Goal: Task Accomplishment & Management: Manage account settings

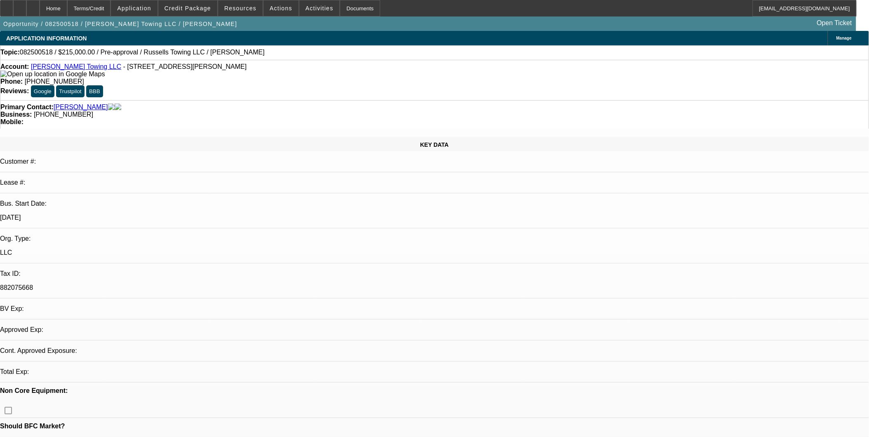
select select "0"
select select "2"
select select "0.1"
select select "1"
select select "2"
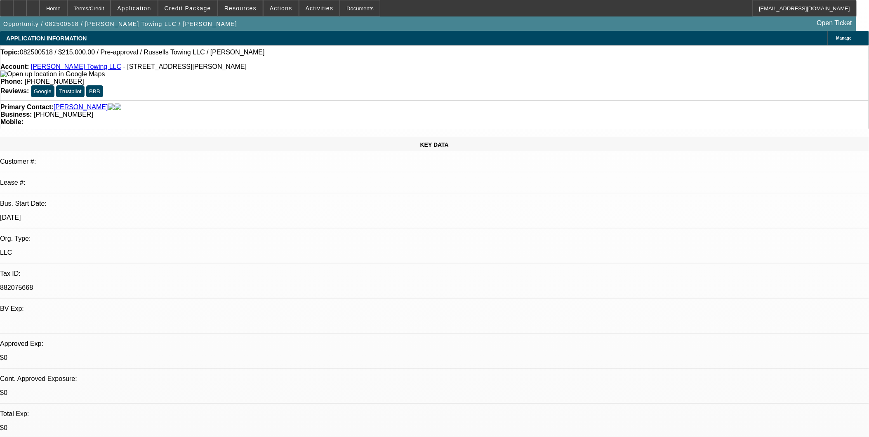
select select "4"
click at [195, 9] on span "Credit Package" at bounding box center [188, 8] width 47 height 7
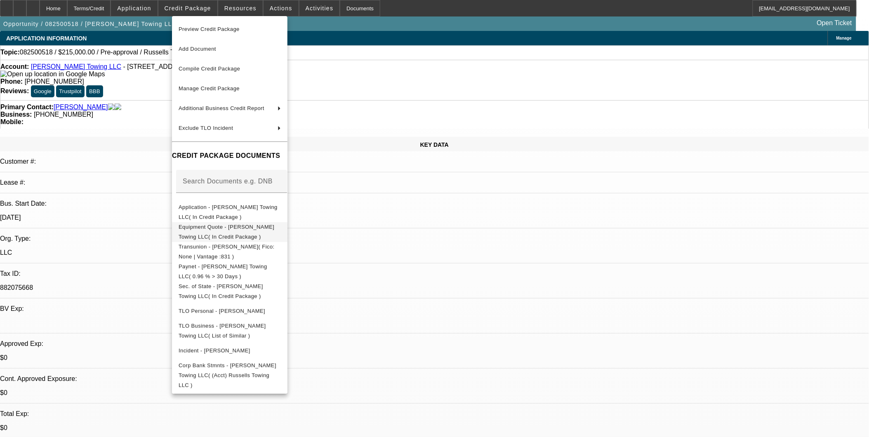
click at [235, 225] on span "Equipment Quote - Russell's Towing LLC( In Credit Package )" at bounding box center [227, 231] width 96 height 16
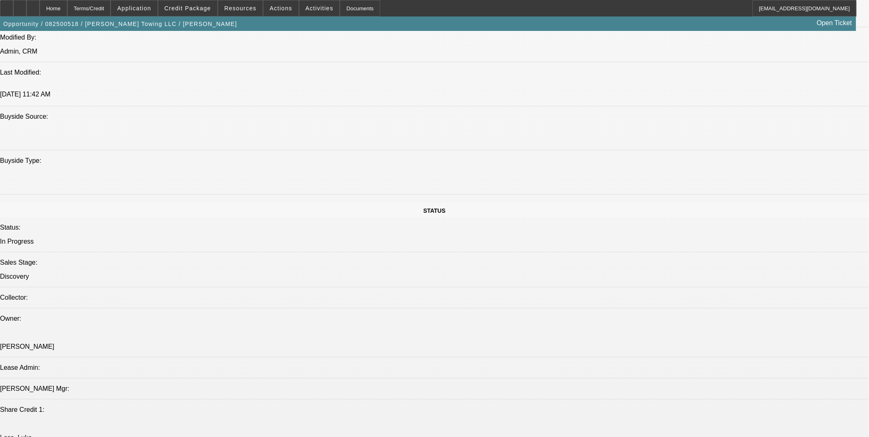
scroll to position [778, 0]
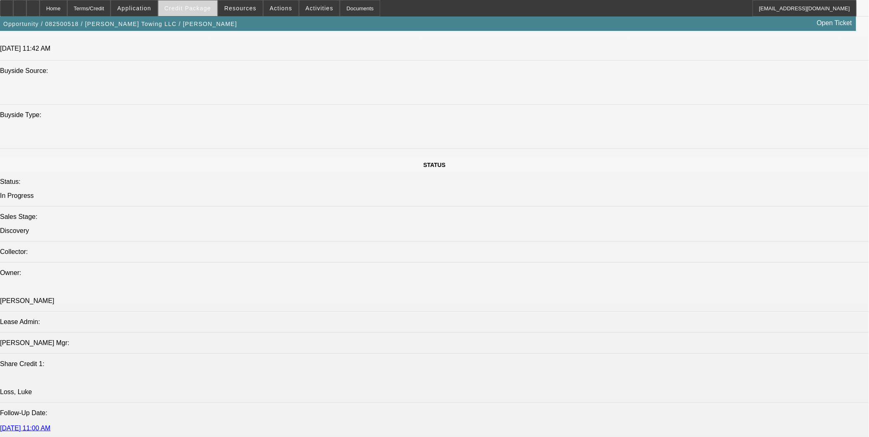
click at [186, 13] on span at bounding box center [187, 8] width 59 height 20
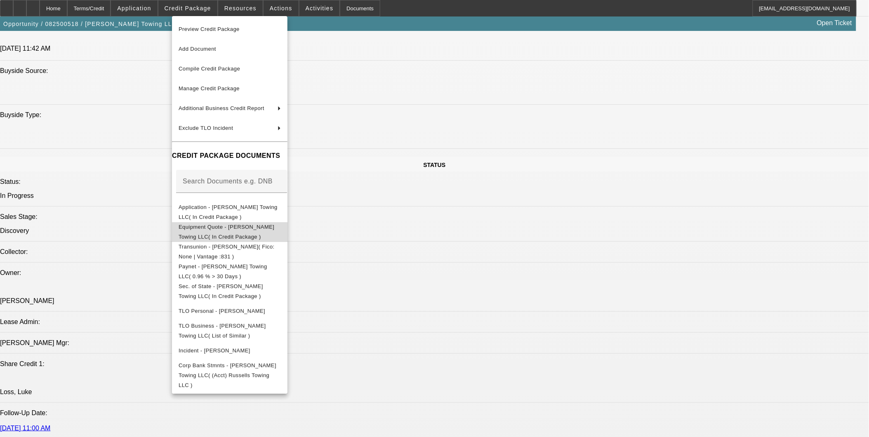
click at [212, 232] on span "Equipment Quote - Russell's Towing LLC( In Credit Package )" at bounding box center [230, 232] width 102 height 20
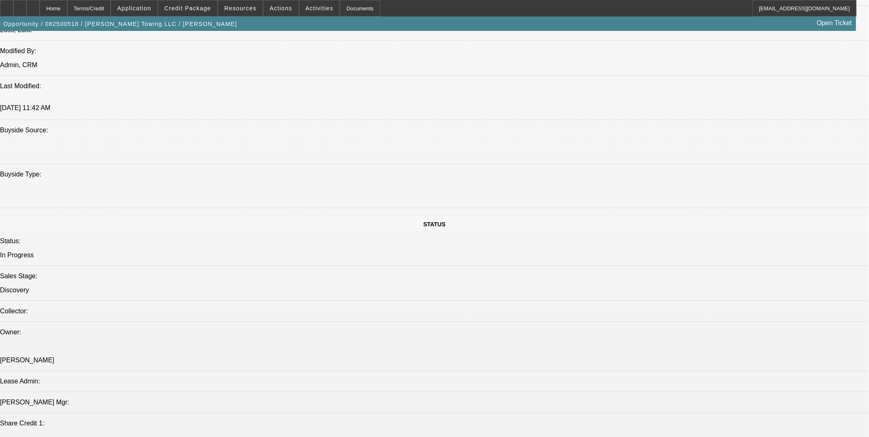
scroll to position [687, 0]
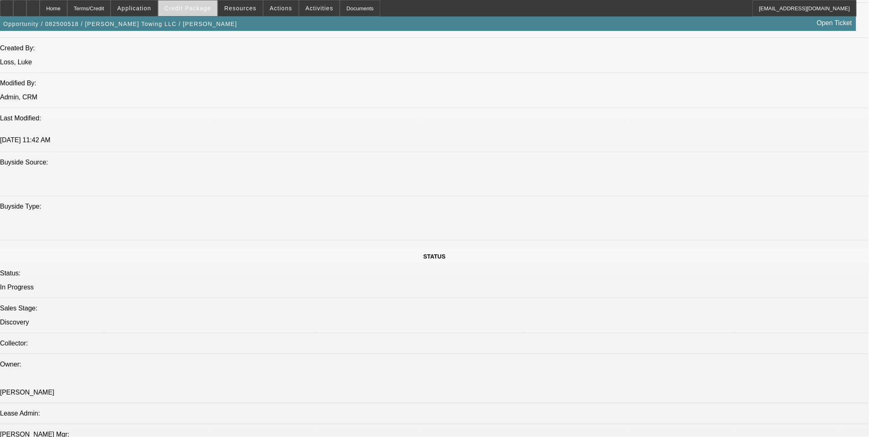
click at [202, 10] on span "Credit Package" at bounding box center [188, 8] width 47 height 7
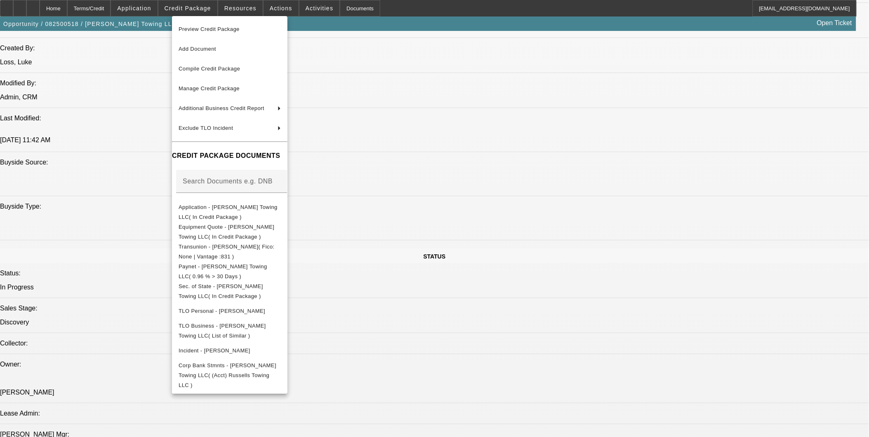
click at [635, 319] on div at bounding box center [434, 218] width 869 height 437
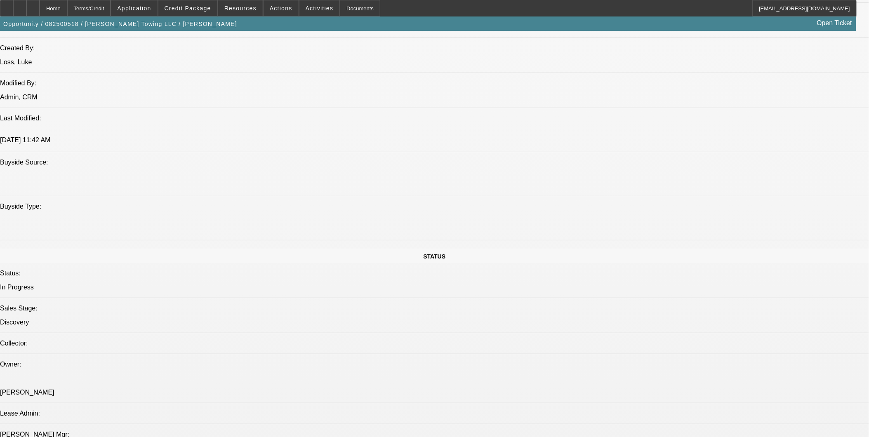
scroll to position [2, 0]
click at [194, 9] on span "Credit Package" at bounding box center [188, 8] width 47 height 7
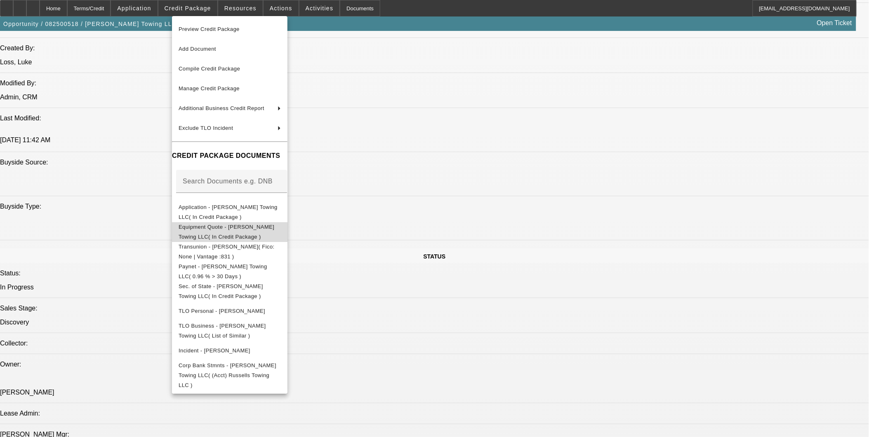
click at [242, 224] on span "Equipment Quote - Russell's Towing LLC( In Credit Package )" at bounding box center [230, 232] width 102 height 20
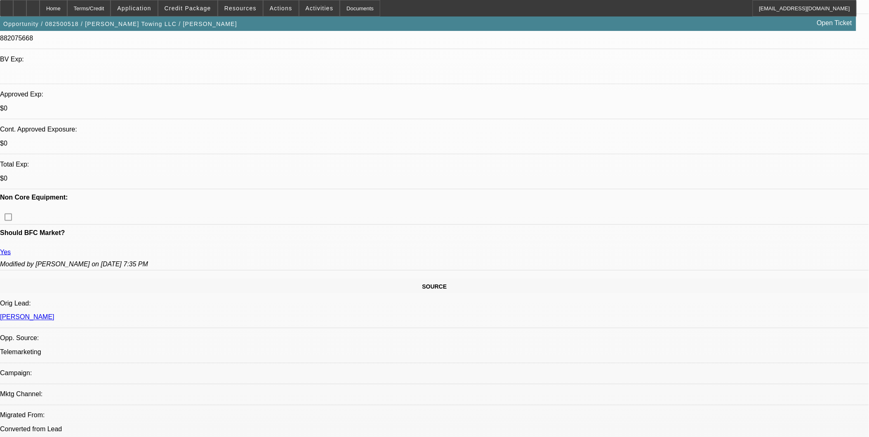
scroll to position [275, 0]
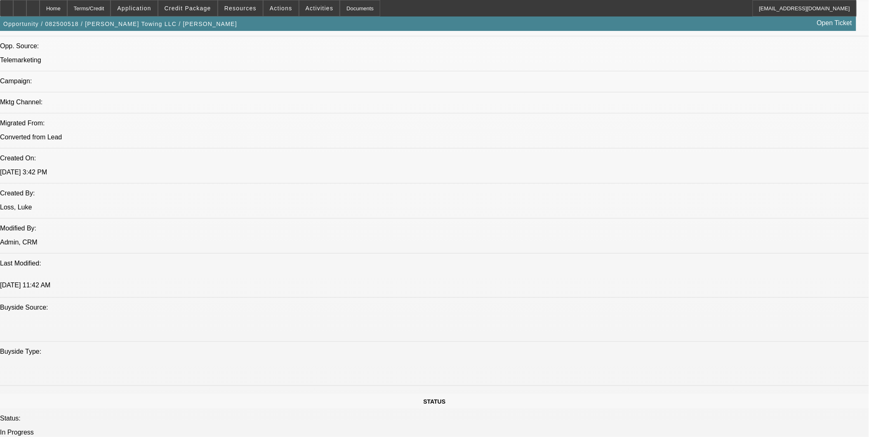
scroll to position [595, 0]
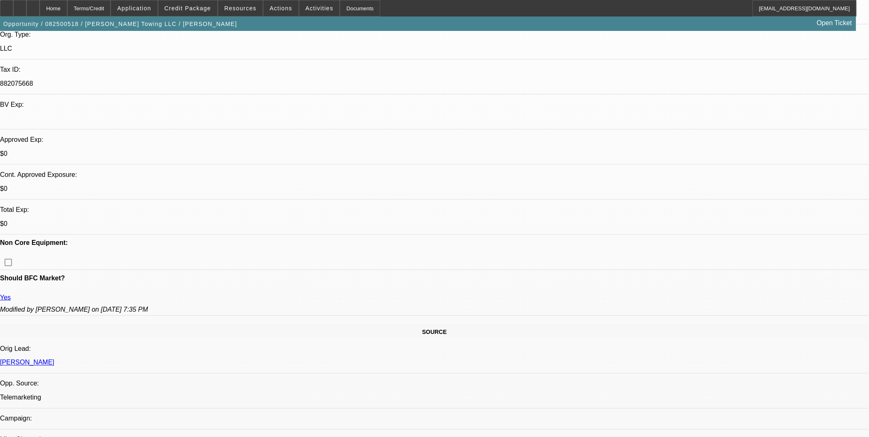
scroll to position [183, 0]
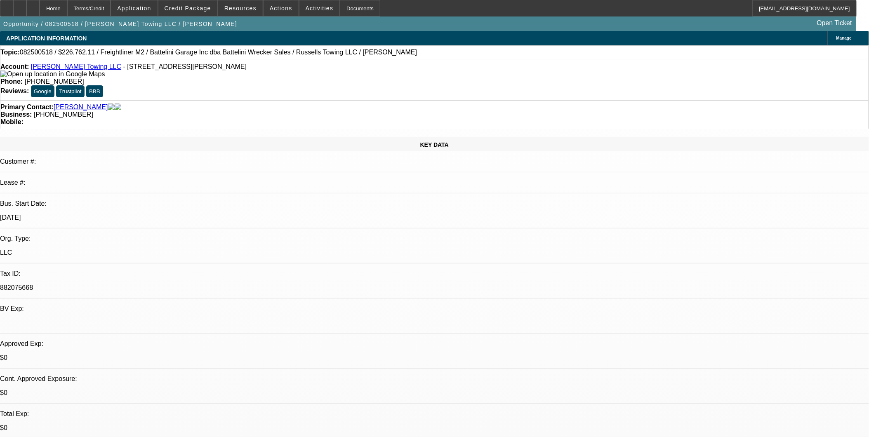
select select "0"
select select "2"
select select "0.1"
select select "1"
select select "2"
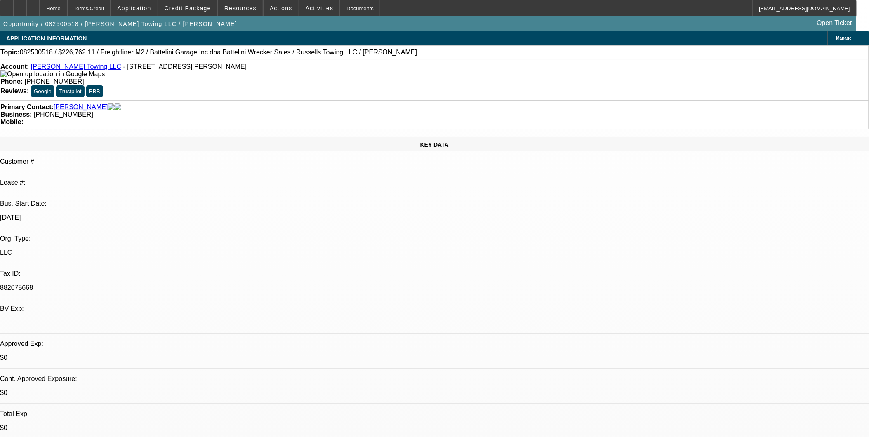
select select "4"
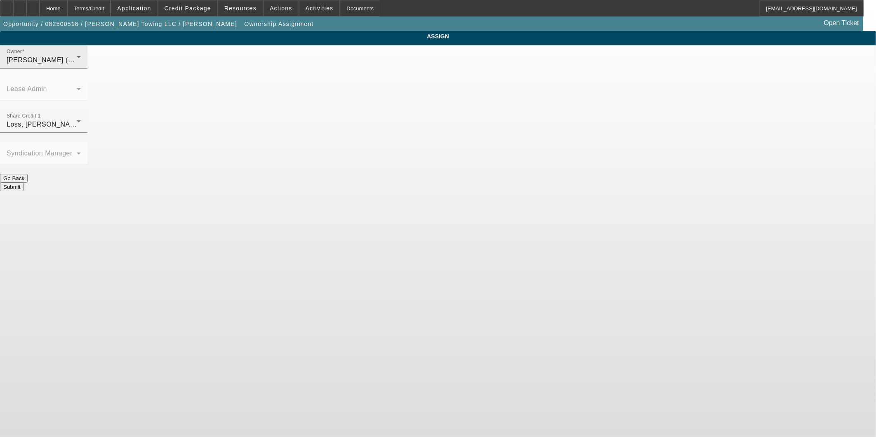
click at [77, 65] on div "Dunphy, Sean (Lvl 19)" at bounding box center [42, 60] width 70 height 10
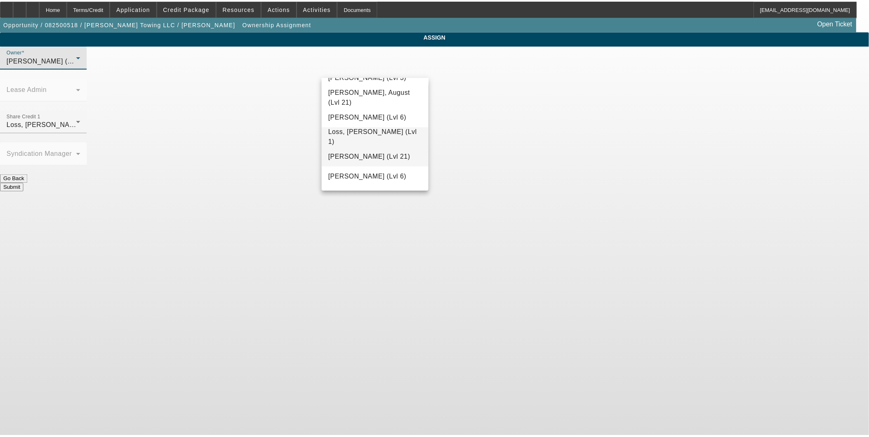
scroll to position [648, 0]
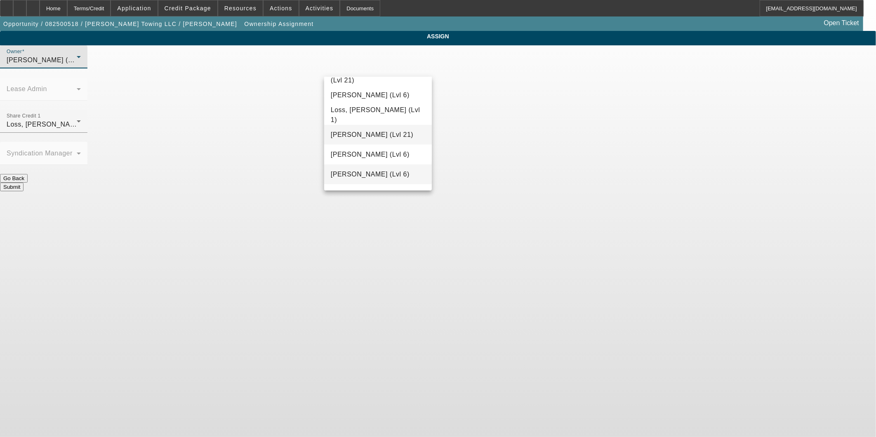
click at [369, 172] on span "Martell, Heath (Lvl 6)" at bounding box center [370, 174] width 79 height 10
click at [24, 183] on button "Submit" at bounding box center [12, 187] width 24 height 9
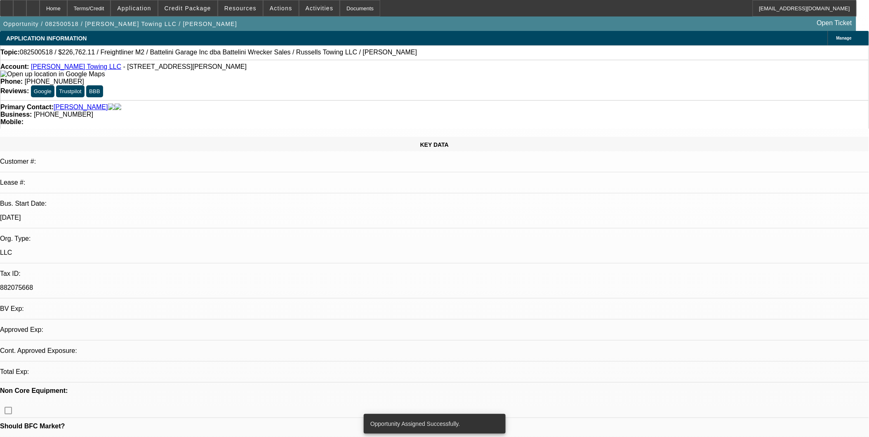
select select "0"
select select "2"
select select "0.1"
select select "4"
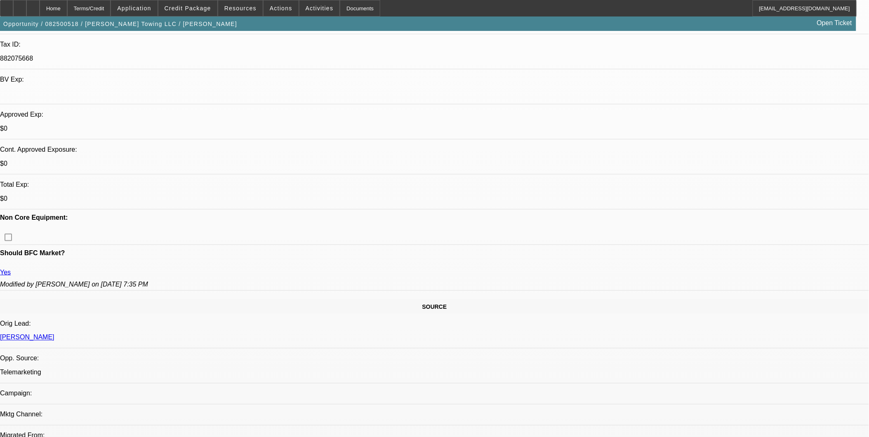
scroll to position [229, 0]
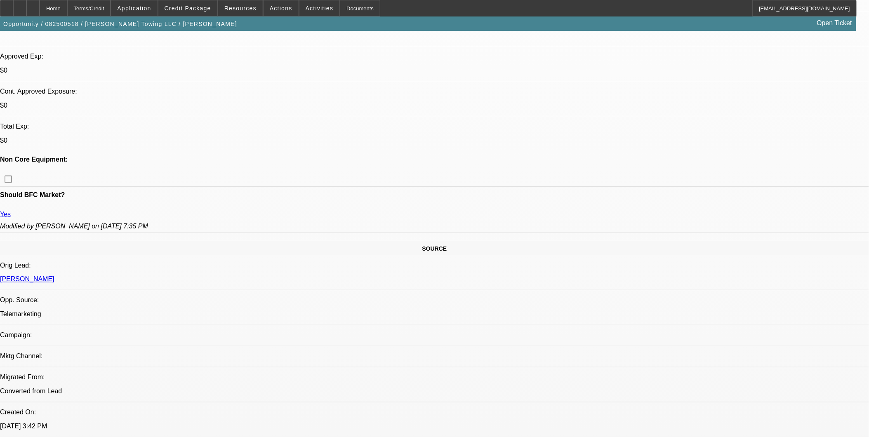
scroll to position [275, 0]
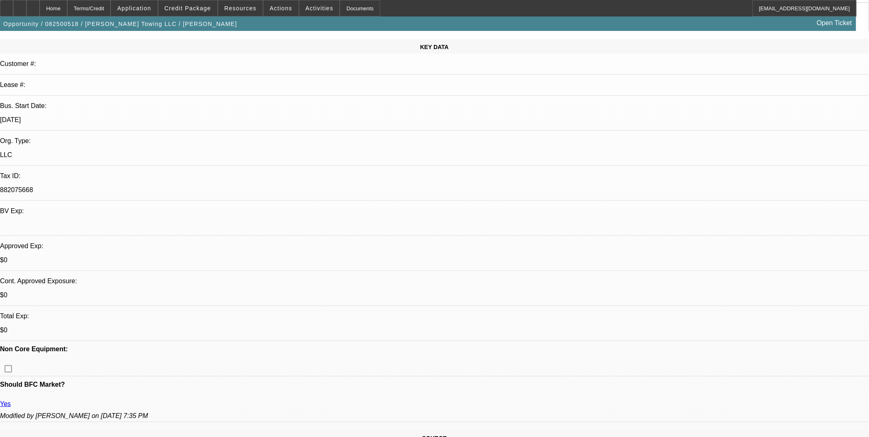
scroll to position [0, 0]
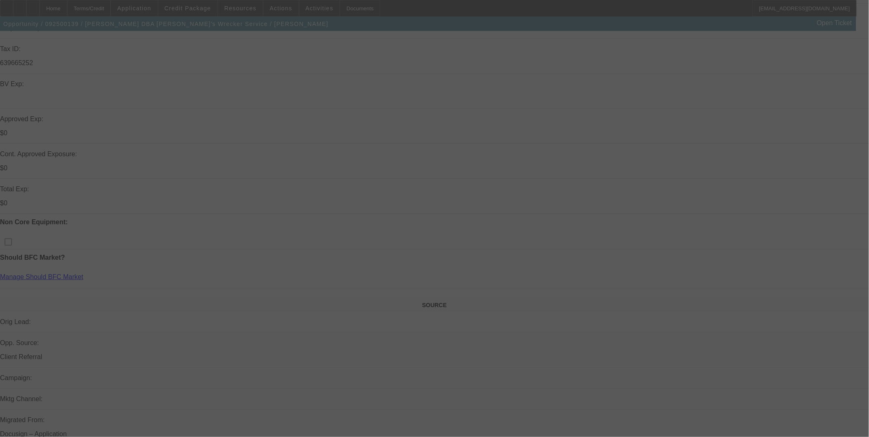
scroll to position [275, 0]
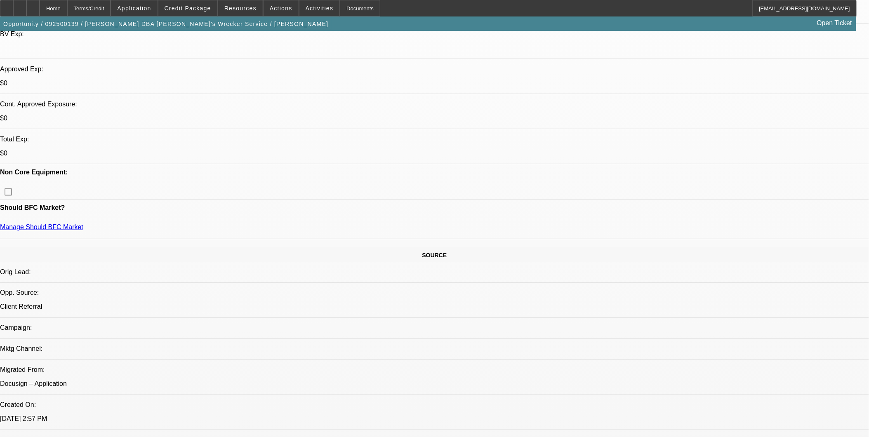
select select "0"
select select "0.1"
select select "0"
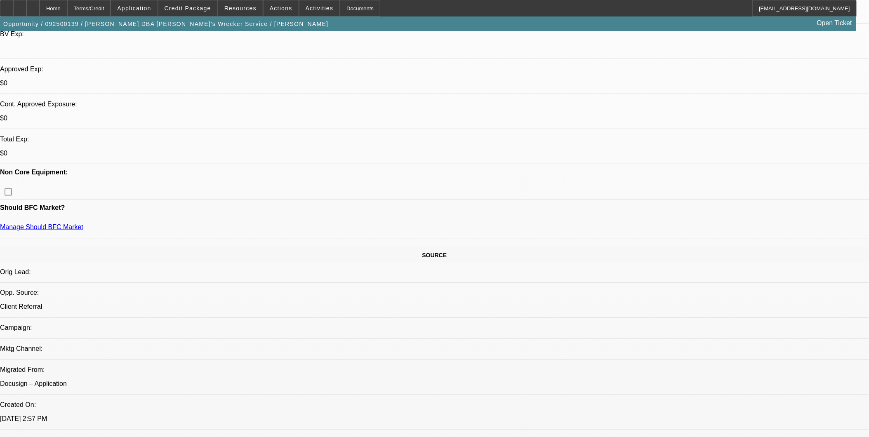
select select "0.1"
select select "0"
select select "0.1"
select select "0"
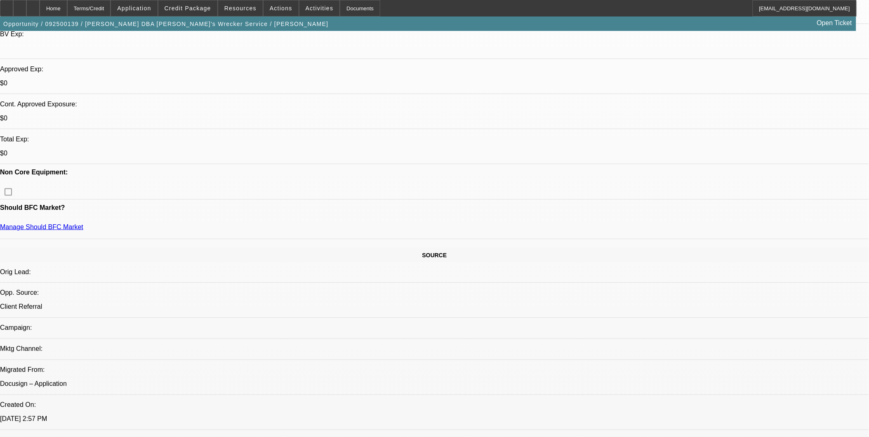
select select "0"
select select "0.1"
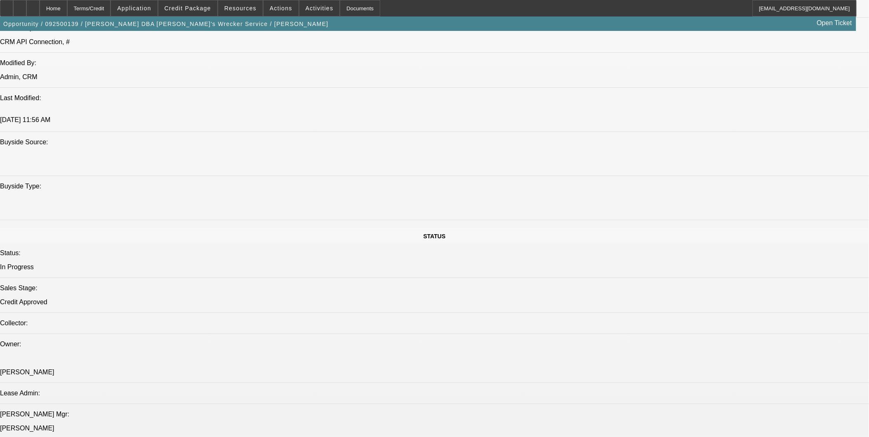
select select "1"
select select "4"
select select "1"
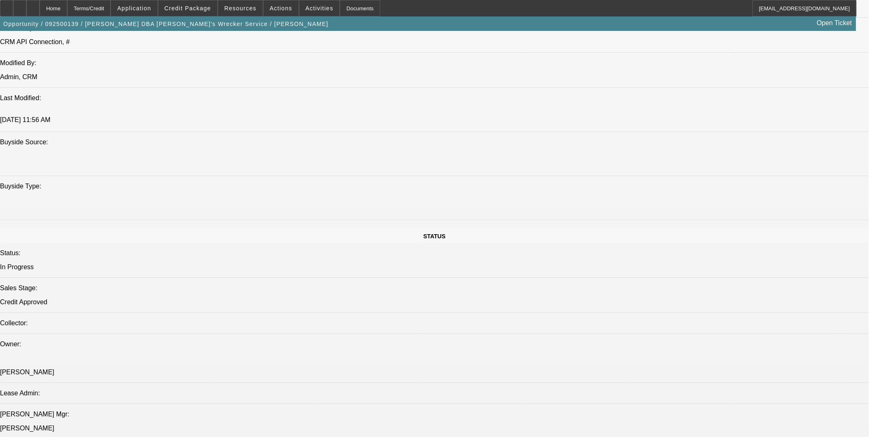
select select "4"
select select "1"
select select "4"
select select "1"
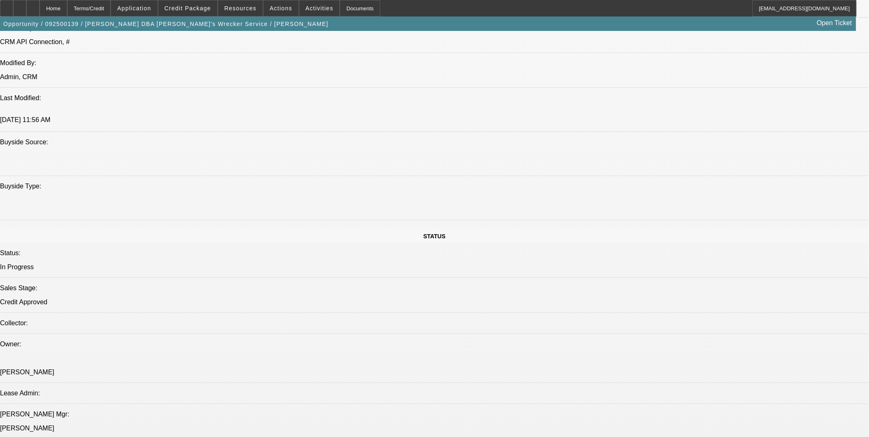
select select "3"
select select "4"
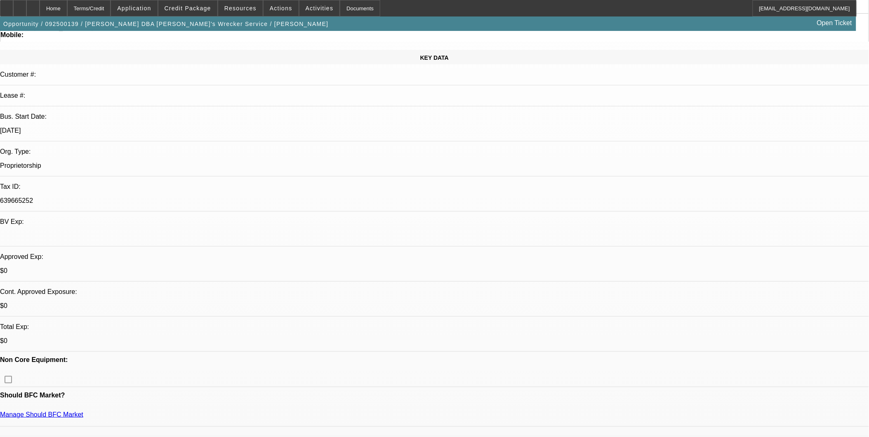
scroll to position [0, 0]
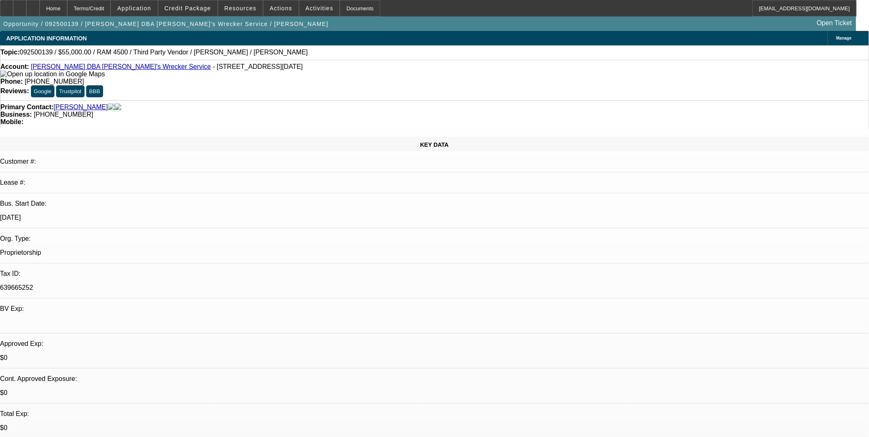
click at [190, 12] on span at bounding box center [187, 8] width 59 height 20
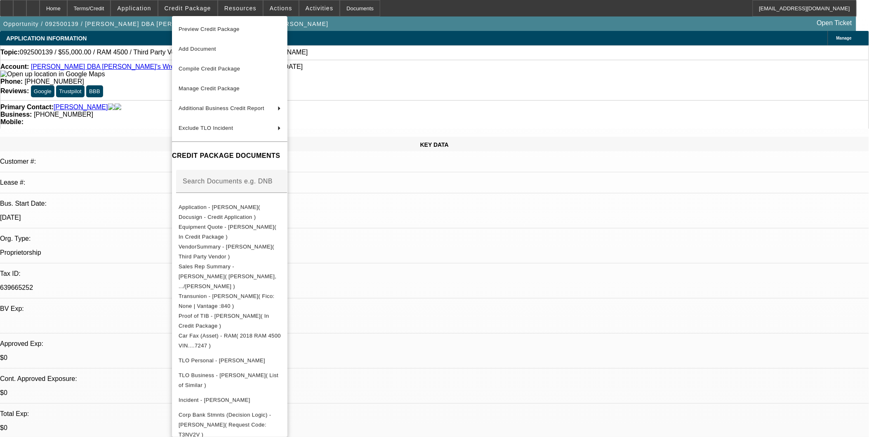
click at [246, 6] on div at bounding box center [434, 218] width 869 height 437
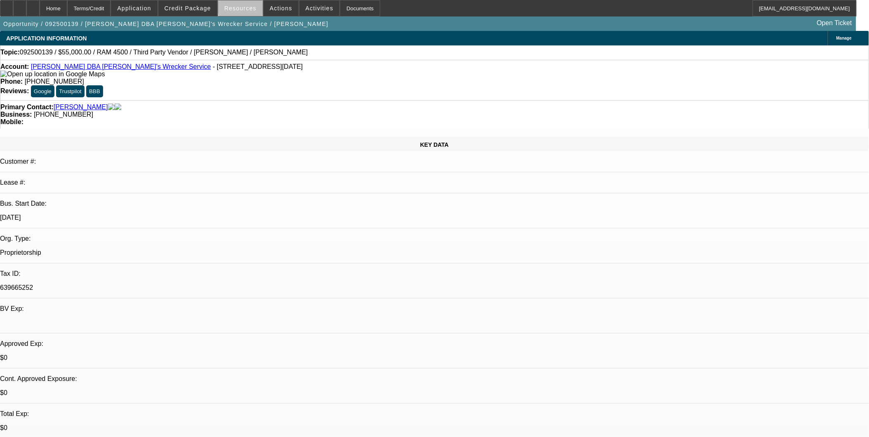
click at [247, 8] on span "Resources" at bounding box center [240, 8] width 32 height 7
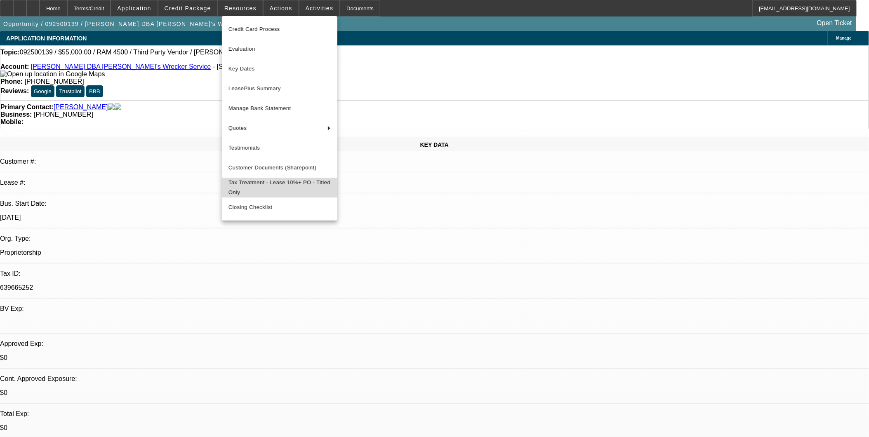
click at [275, 189] on span "Tax Treatment - Lease 10%+ PO - Titled Only" at bounding box center [279, 188] width 102 height 20
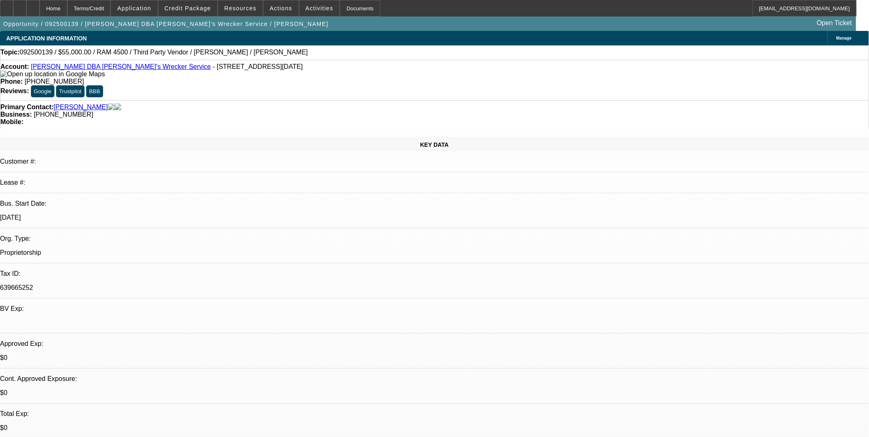
click at [384, 78] on div "Phone: (832) 877-4102" at bounding box center [434, 81] width 868 height 7
select select "0"
select select "2"
select select "0.1"
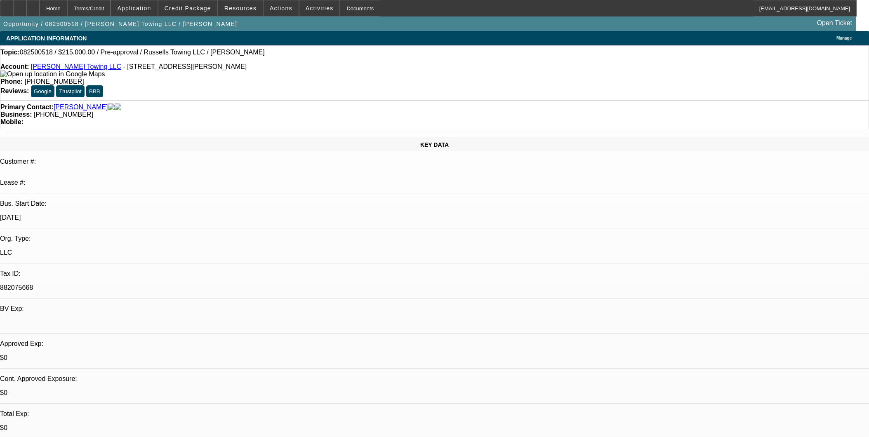
select select "4"
select select "0"
select select "2"
select select "0.1"
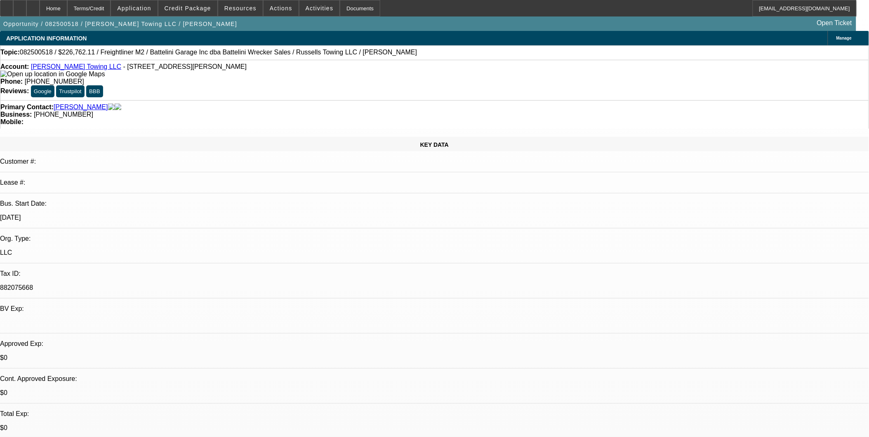
select select "1"
select select "2"
select select "4"
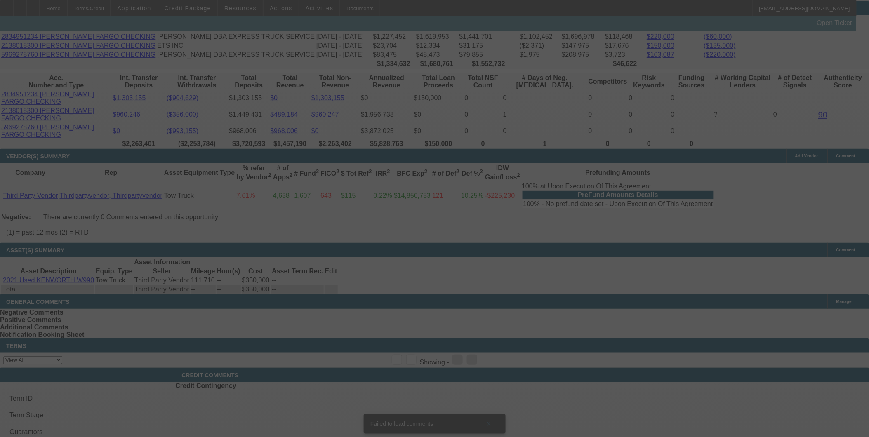
scroll to position [504, 0]
